Goal: Task Accomplishment & Management: Use online tool/utility

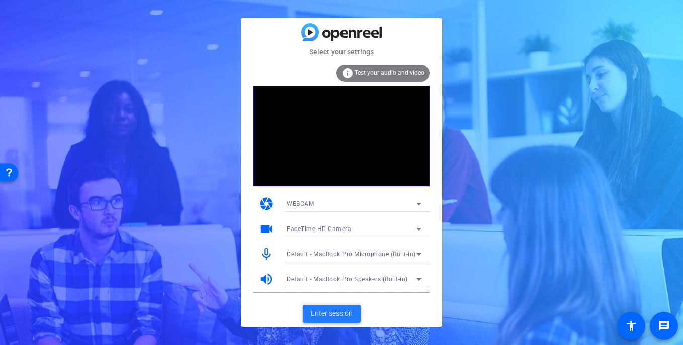
click at [318, 309] on span "Enter session" at bounding box center [332, 314] width 42 height 11
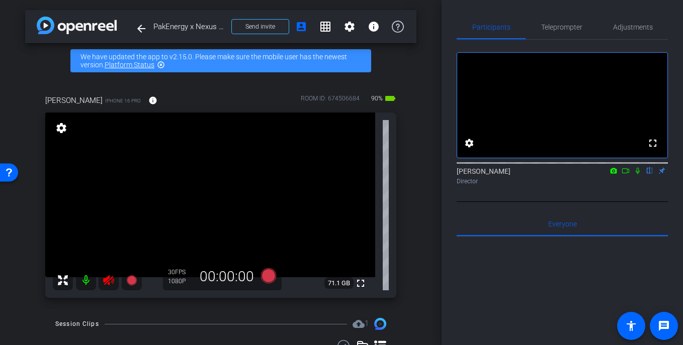
click at [110, 277] on icon at bounding box center [109, 280] width 12 height 12
click at [269, 279] on icon at bounding box center [268, 275] width 15 height 15
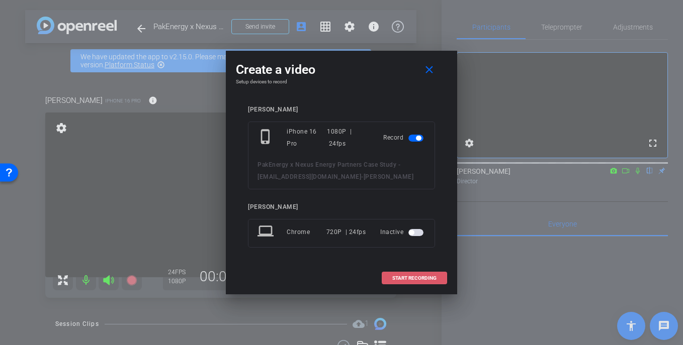
click at [412, 277] on span "START RECORDING" at bounding box center [414, 278] width 44 height 5
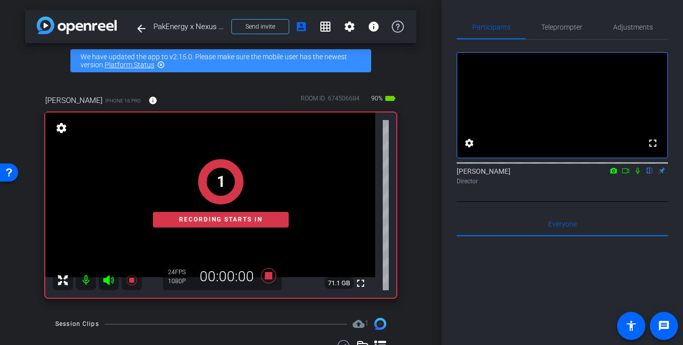
click at [268, 276] on div "1 Recording starts in" at bounding box center [220, 193] width 351 height 210
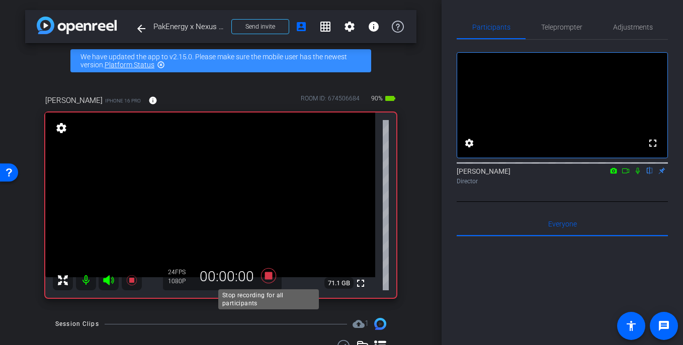
click at [267, 275] on icon at bounding box center [268, 275] width 15 height 15
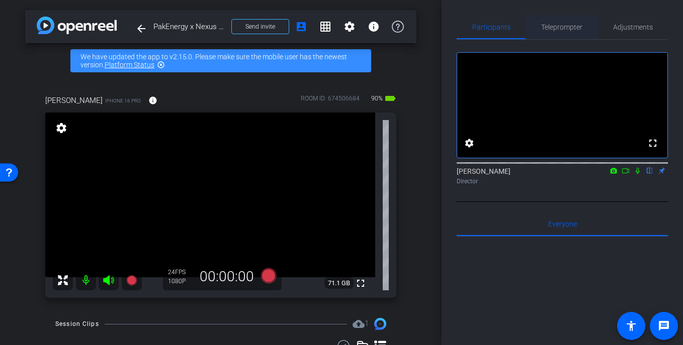
click at [554, 32] on span "Teleprompter" at bounding box center [561, 27] width 41 height 24
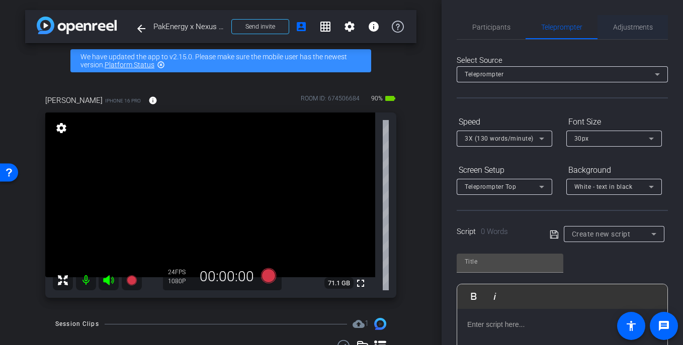
click at [635, 29] on span "Adjustments" at bounding box center [633, 27] width 40 height 7
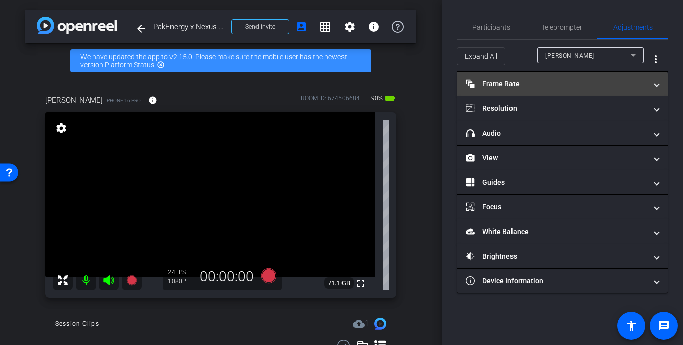
click at [540, 89] on mat-panel-title "Frame Rate Frame Rate" at bounding box center [555, 84] width 181 height 11
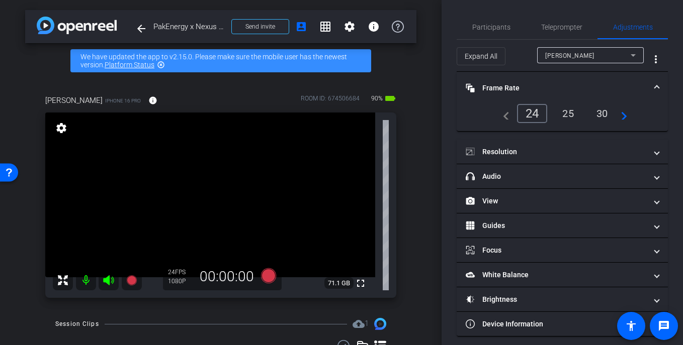
click at [526, 138] on mat-accordion "Frame Rate Frame Rate navigate_before 24 25 30 navigate_next Resolution navigat…" at bounding box center [561, 204] width 211 height 265
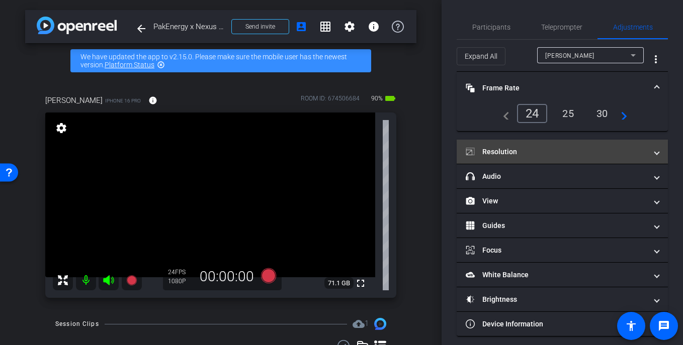
click at [527, 147] on mat-panel-title "Resolution" at bounding box center [555, 152] width 181 height 11
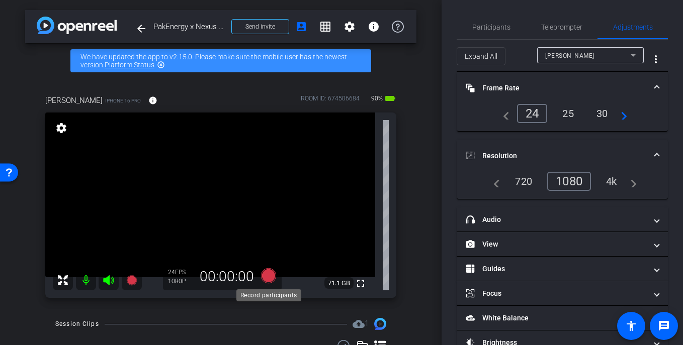
click at [266, 275] on icon at bounding box center [268, 275] width 15 height 15
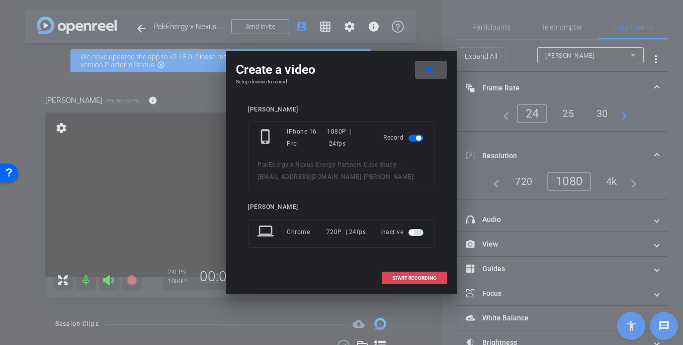
click at [429, 276] on span "START RECORDING" at bounding box center [414, 278] width 44 height 5
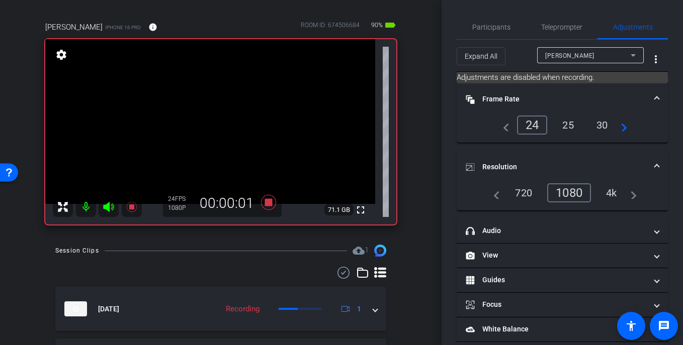
scroll to position [72, 0]
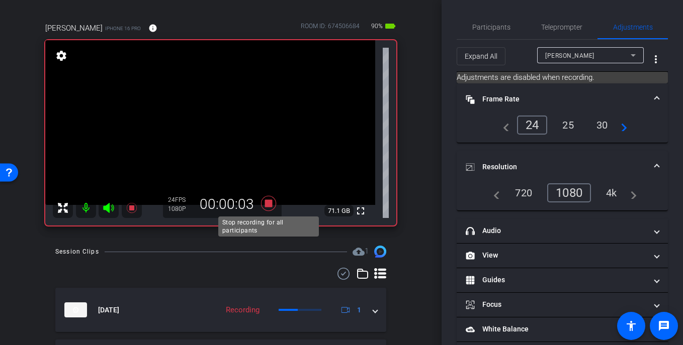
click at [269, 204] on icon at bounding box center [268, 203] width 15 height 15
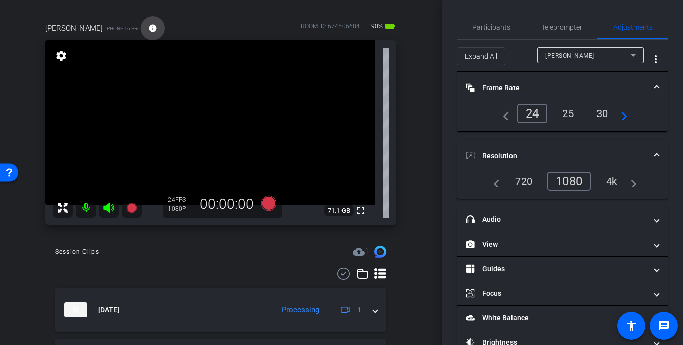
click at [148, 25] on mat-icon "info" at bounding box center [152, 28] width 9 height 9
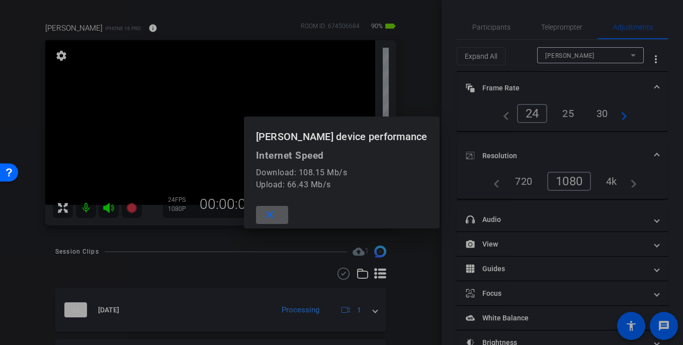
click at [276, 211] on mat-icon "close" at bounding box center [269, 215] width 13 height 13
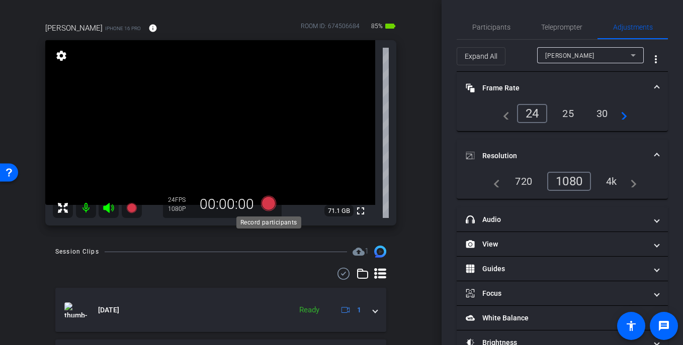
click at [267, 206] on icon at bounding box center [268, 203] width 15 height 15
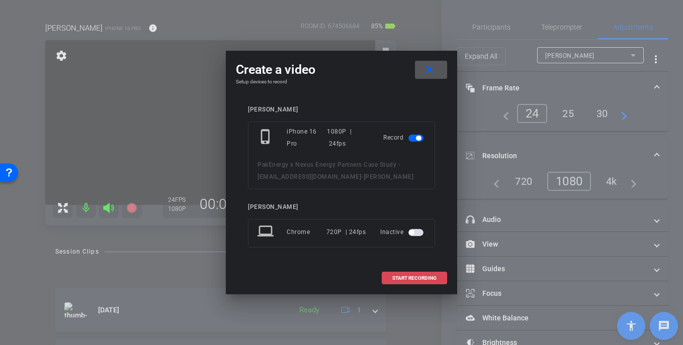
click at [404, 277] on span "START RECORDING" at bounding box center [414, 278] width 44 height 5
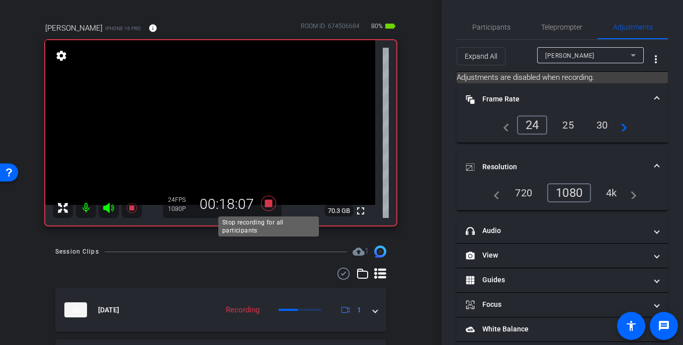
click at [270, 200] on icon at bounding box center [268, 203] width 15 height 15
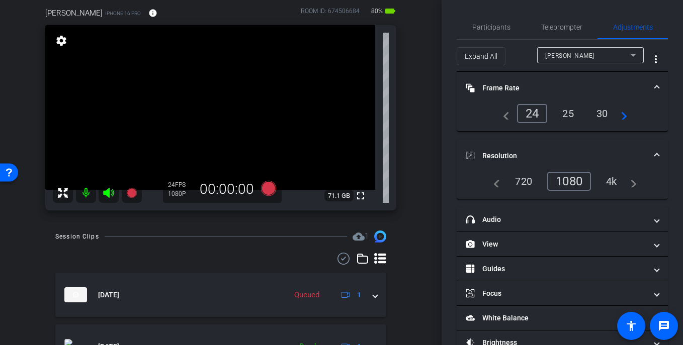
scroll to position [85, 0]
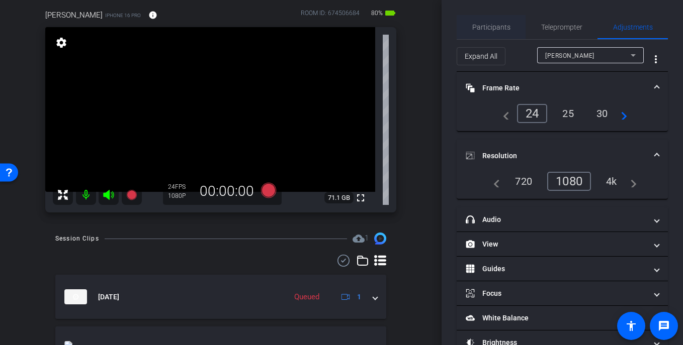
click at [505, 20] on span "Participants" at bounding box center [491, 27] width 38 height 24
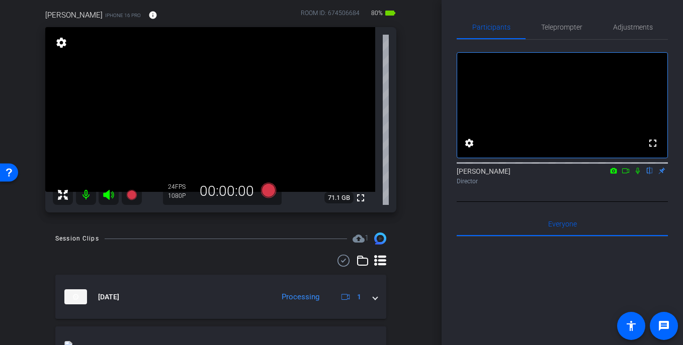
click at [641, 174] on icon at bounding box center [637, 170] width 8 height 7
click at [624, 174] on icon at bounding box center [625, 170] width 8 height 7
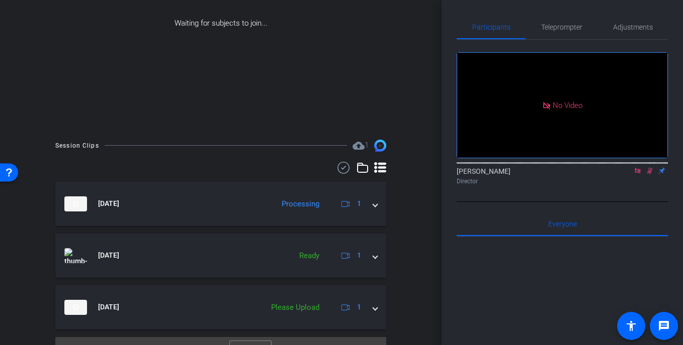
scroll to position [181, 0]
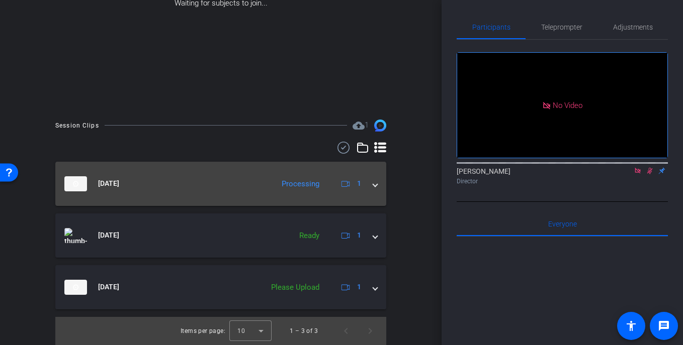
click at [376, 186] on span at bounding box center [375, 183] width 4 height 11
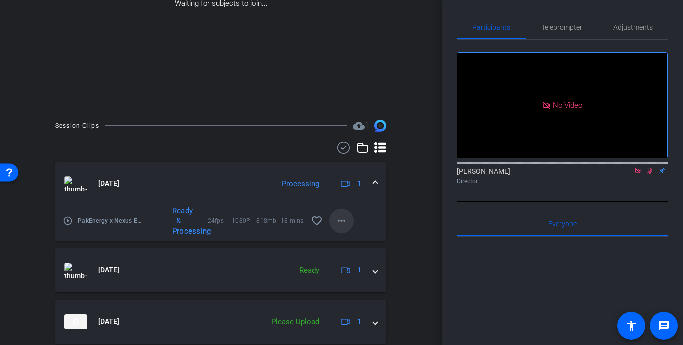
click at [342, 218] on mat-icon "more_horiz" at bounding box center [341, 221] width 12 height 12
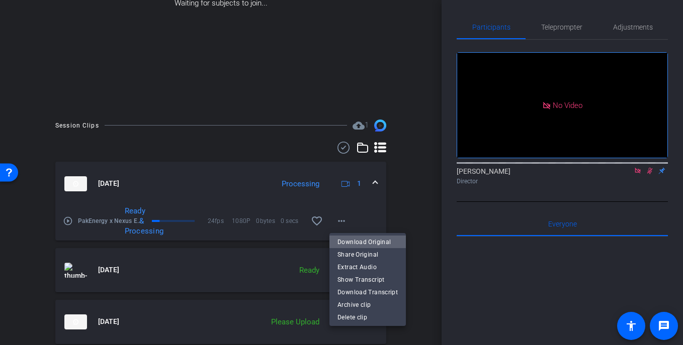
click at [370, 243] on span "Download Original" at bounding box center [367, 242] width 60 height 12
